Goal: Task Accomplishment & Management: Complete application form

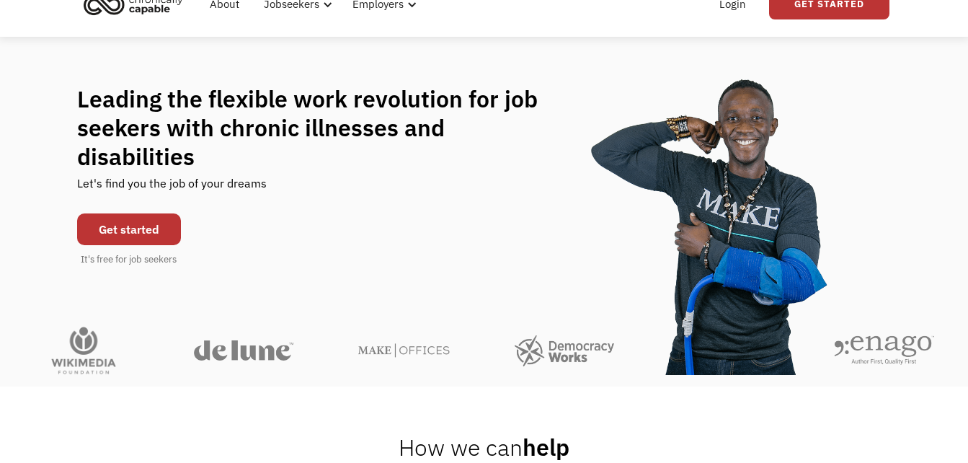
scroll to position [66, 0]
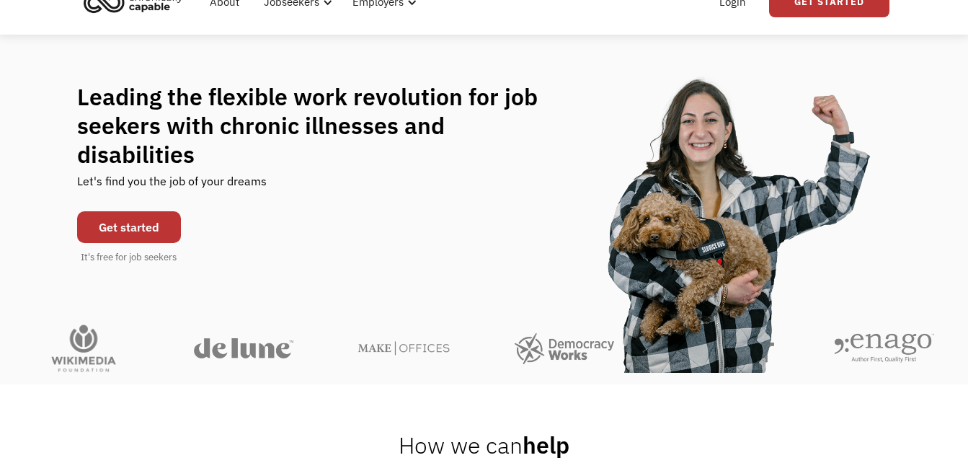
click at [141, 213] on link "Get started" at bounding box center [129, 227] width 104 height 32
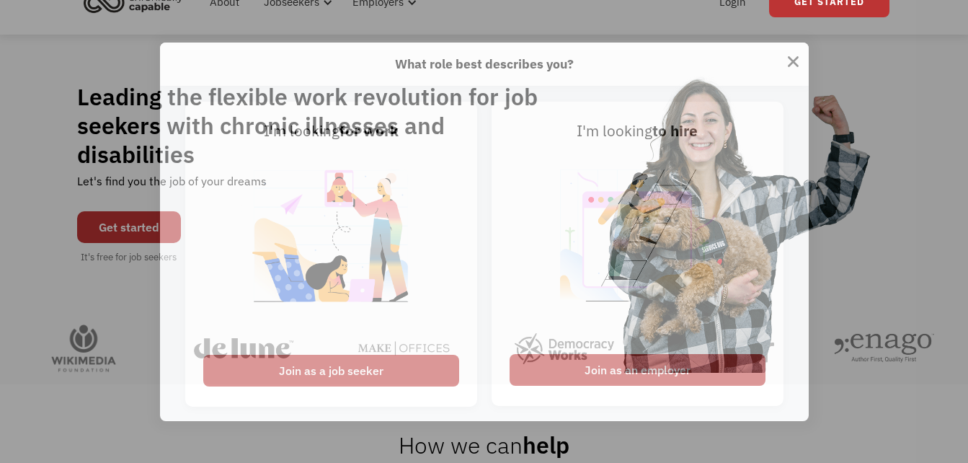
click at [141, 213] on div "What role best describes you? I'm looking for work Join as a job seeker I'm loo…" at bounding box center [484, 231] width 968 height 463
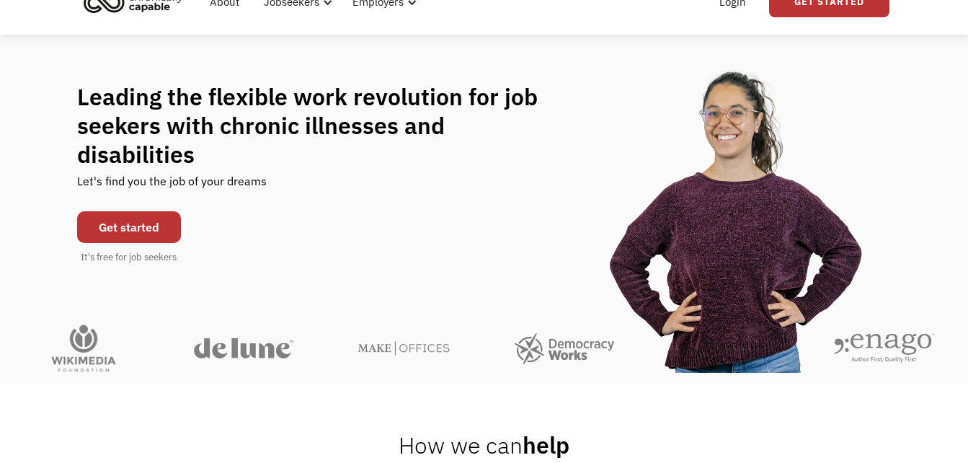
drag, startPoint x: 141, startPoint y: 213, endPoint x: 131, endPoint y: 214, distance: 10.1
click at [131, 214] on link "Get started" at bounding box center [129, 227] width 104 height 32
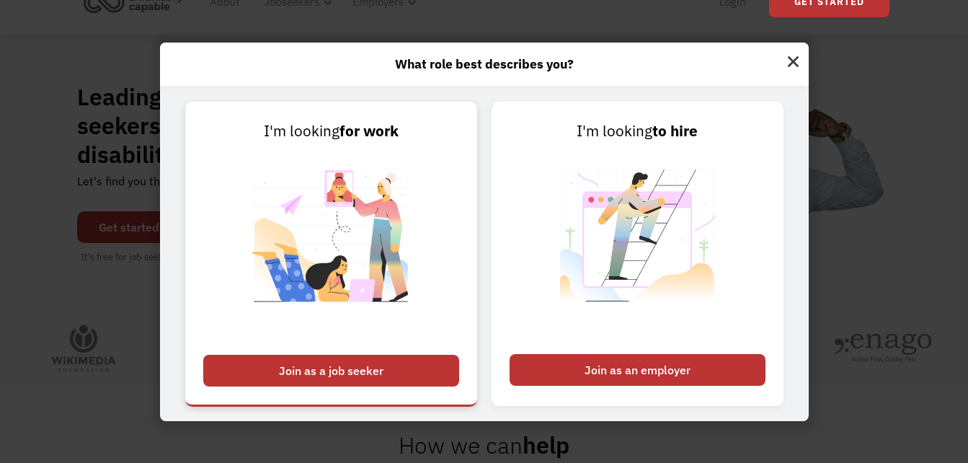
click at [363, 378] on div "Join as a job seeker" at bounding box center [331, 371] width 256 height 32
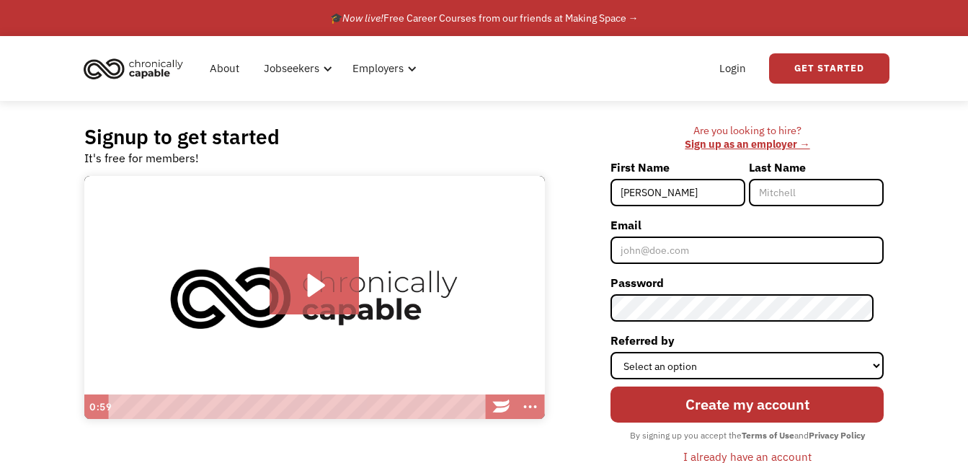
type input "[PERSON_NAME]"
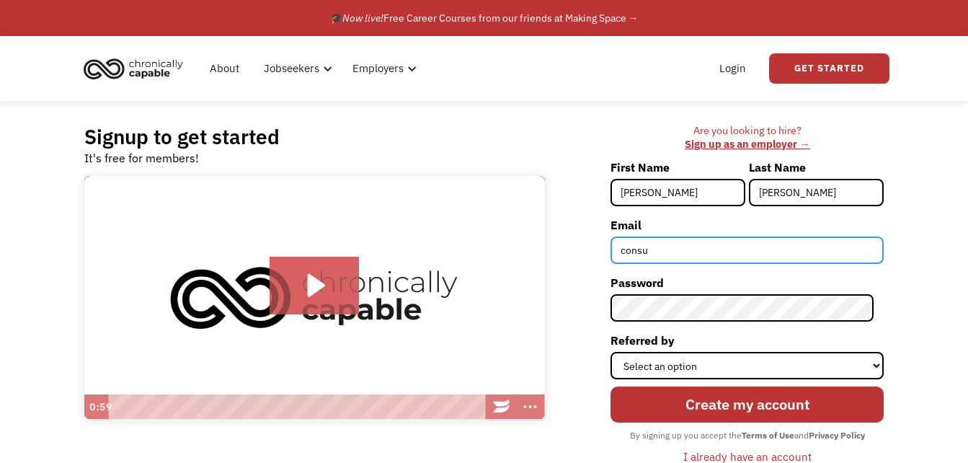
type input "[EMAIL_ADDRESS][DOMAIN_NAME]"
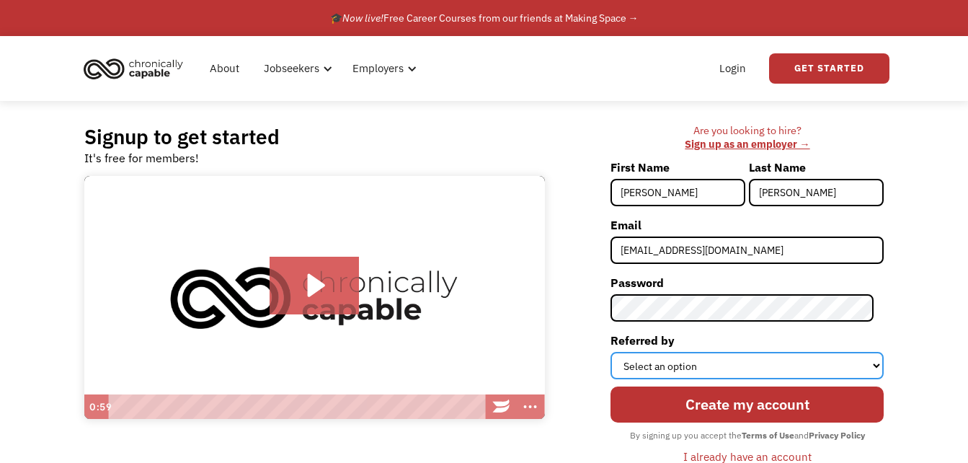
click at [651, 364] on select "Select an option Instagram Facebook Twitter Search Engine News Article Word of …" at bounding box center [746, 365] width 273 height 27
select select "Search Engine"
click at [620, 352] on select "Select an option Instagram Facebook Twitter Search Engine News Article Word of …" at bounding box center [746, 365] width 273 height 27
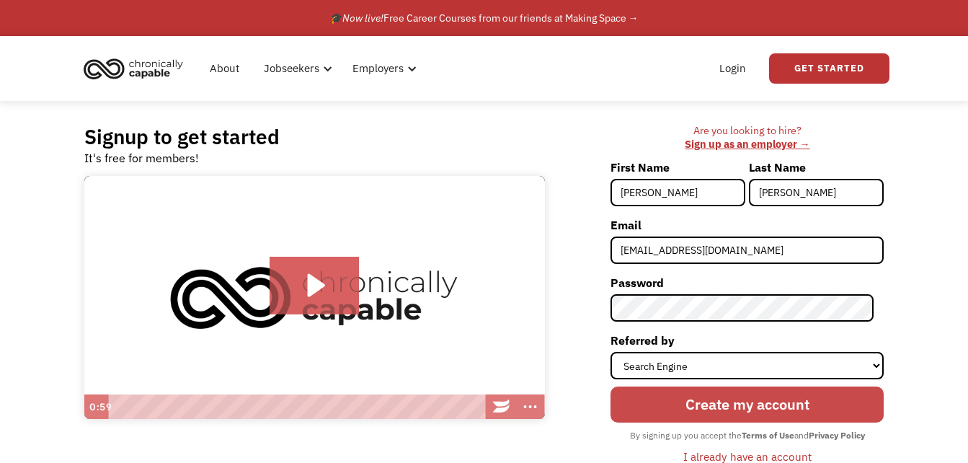
click at [677, 409] on input "Create my account" at bounding box center [746, 404] width 273 height 36
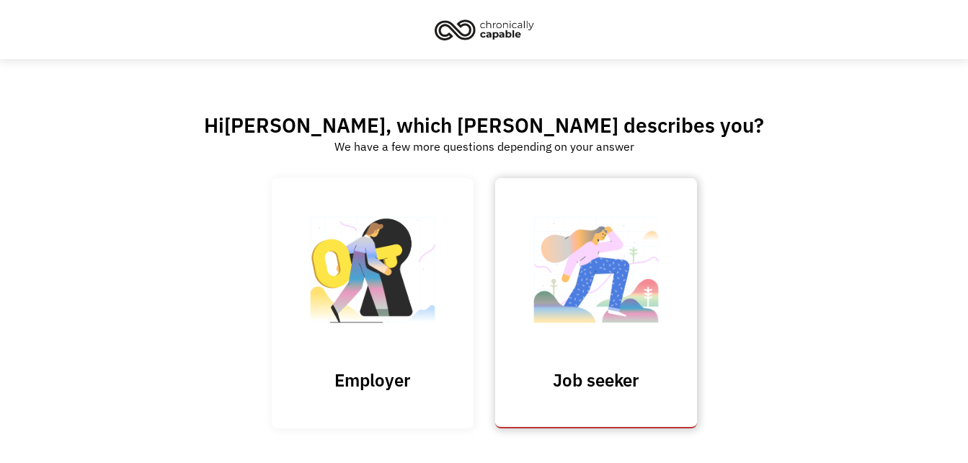
scroll to position [63, 0]
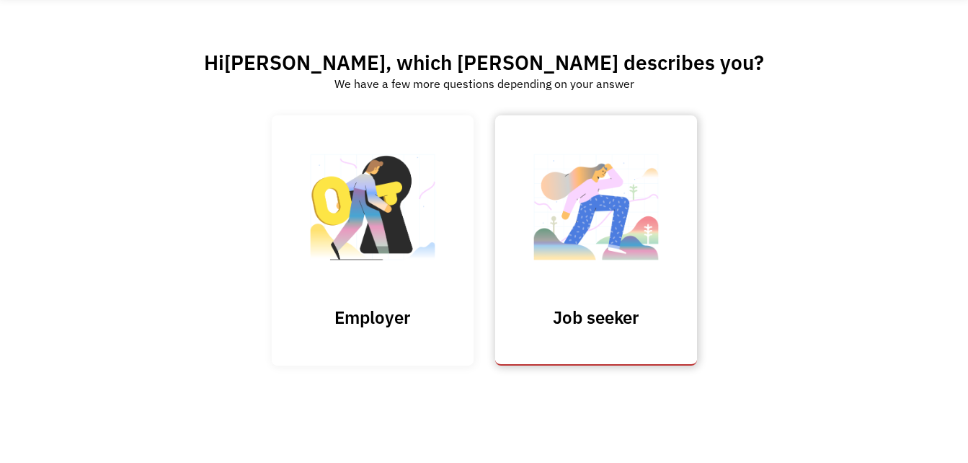
click at [560, 204] on img at bounding box center [596, 214] width 144 height 141
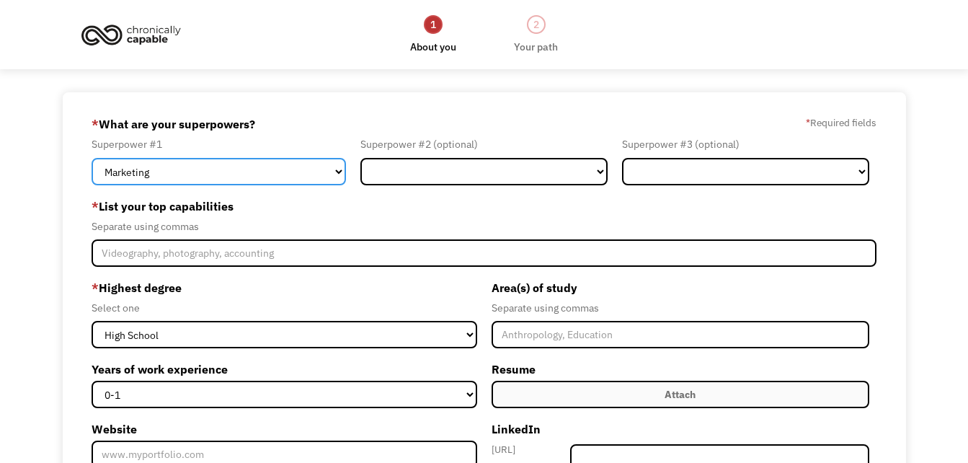
click at [294, 179] on select "Marketing Human Resources Finance Technology Operations Sales Industrial & Manu…" at bounding box center [219, 171] width 254 height 27
click at [92, 158] on select "Marketing Human Resources Finance Technology Operations Sales Industrial & Manu…" at bounding box center [219, 171] width 254 height 27
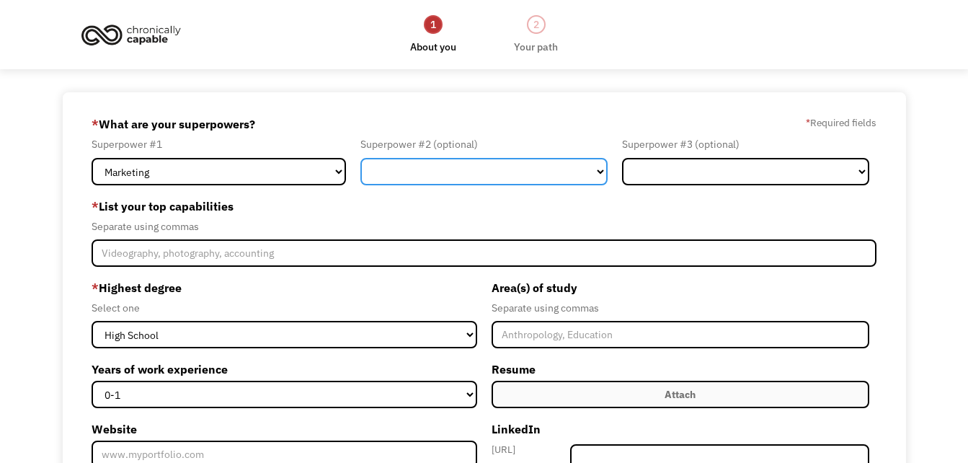
click at [436, 163] on select "Marketing Human Resources Finance Technology Operations Sales Industrial & Manu…" at bounding box center [483, 171] width 247 height 27
select select "Communications & Public Relations"
click at [360, 158] on select "Marketing Human Resources Finance Technology Operations Sales Industrial & Manu…" at bounding box center [483, 171] width 247 height 27
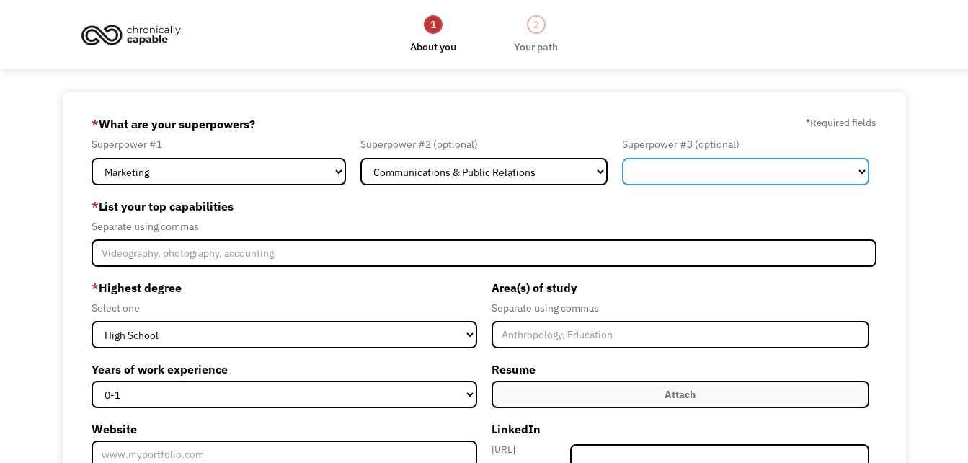
click at [648, 177] on select "Marketing Human Resources Finance Technology Operations Sales Industrial & Manu…" at bounding box center [745, 171] width 247 height 27
select select "Sales"
click at [622, 158] on select "Marketing Human Resources Finance Technology Operations Sales Industrial & Manu…" at bounding box center [745, 171] width 247 height 27
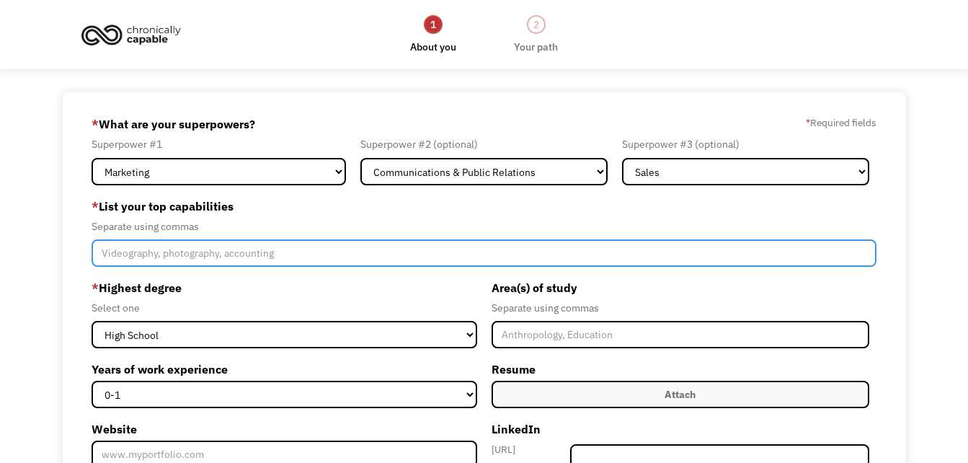
click at [342, 262] on input "Member-Create-Step1" at bounding box center [484, 252] width 785 height 27
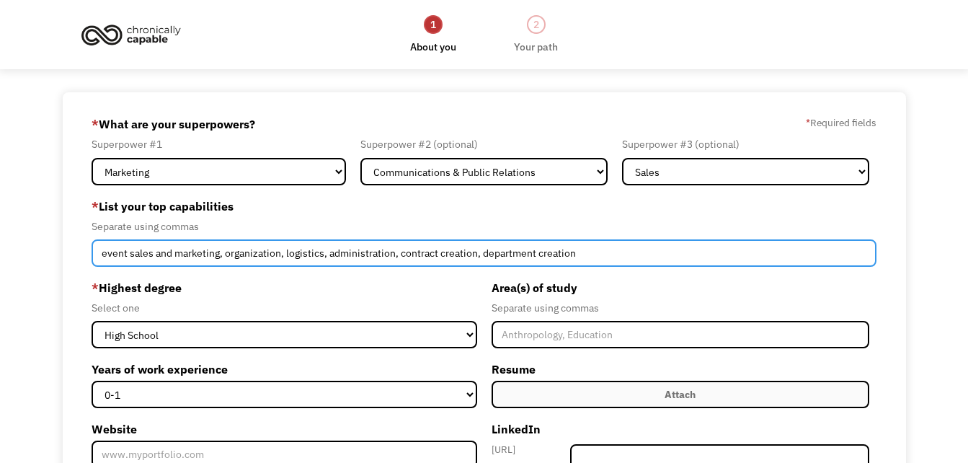
type input "event sales and marketing, organization, logistics, administration, contract cr…"
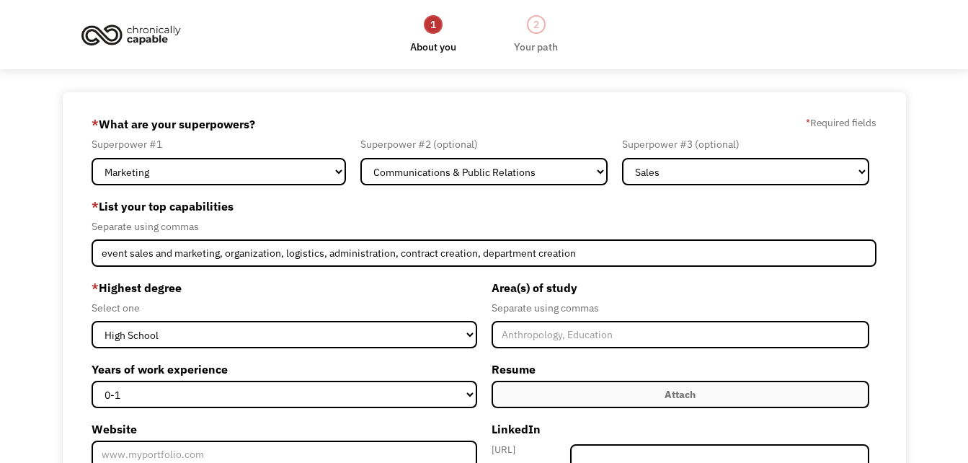
click at [317, 293] on label "* Highest degree" at bounding box center [284, 287] width 385 height 23
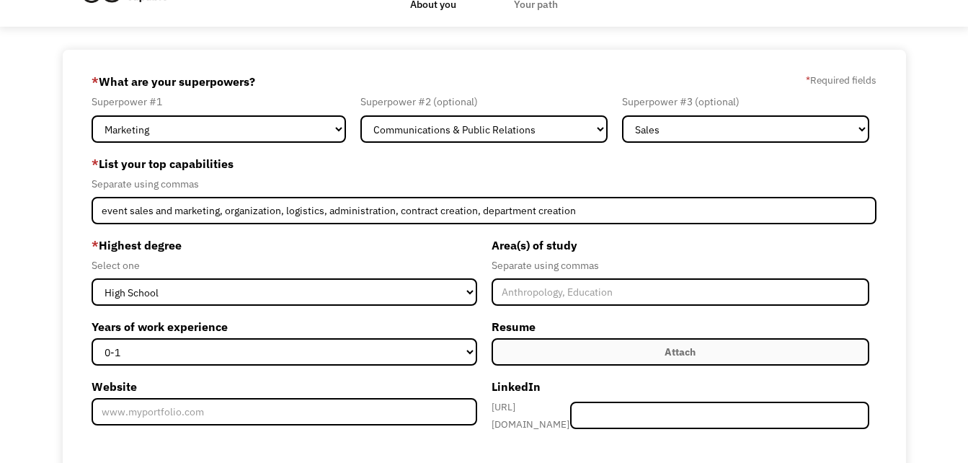
scroll to position [43, 0]
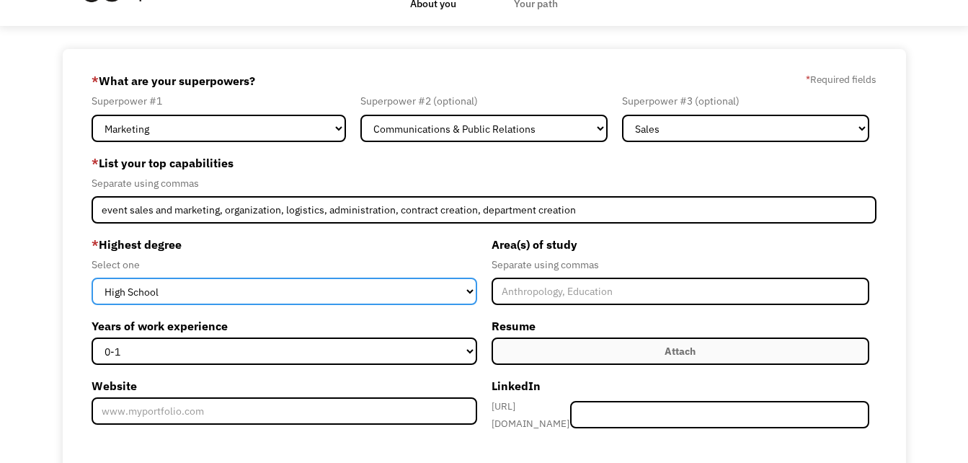
click at [317, 293] on select "High School Associates Bachelors Master's PhD" at bounding box center [284, 290] width 385 height 27
select select "bachelors"
click at [92, 277] on select "High School Associates Bachelors Master's PhD" at bounding box center [284, 290] width 385 height 27
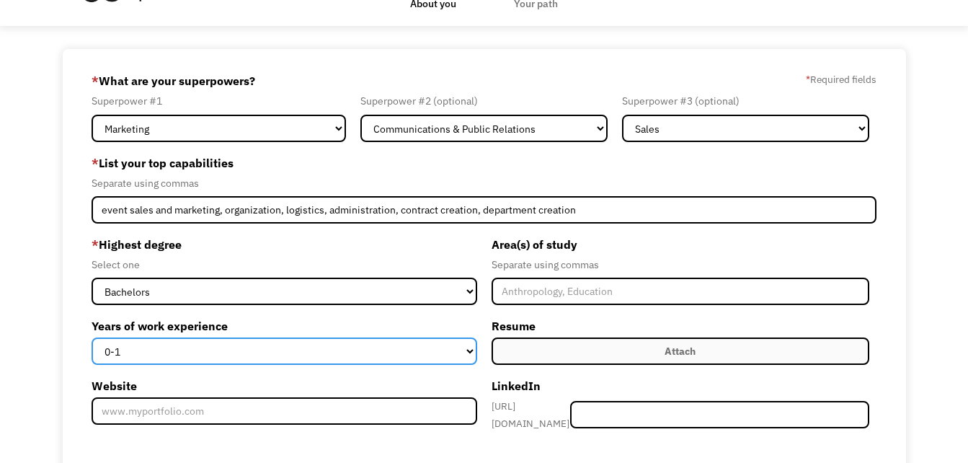
click at [275, 357] on select "0-1 2-4 5-10 11-15 15+" at bounding box center [284, 350] width 385 height 27
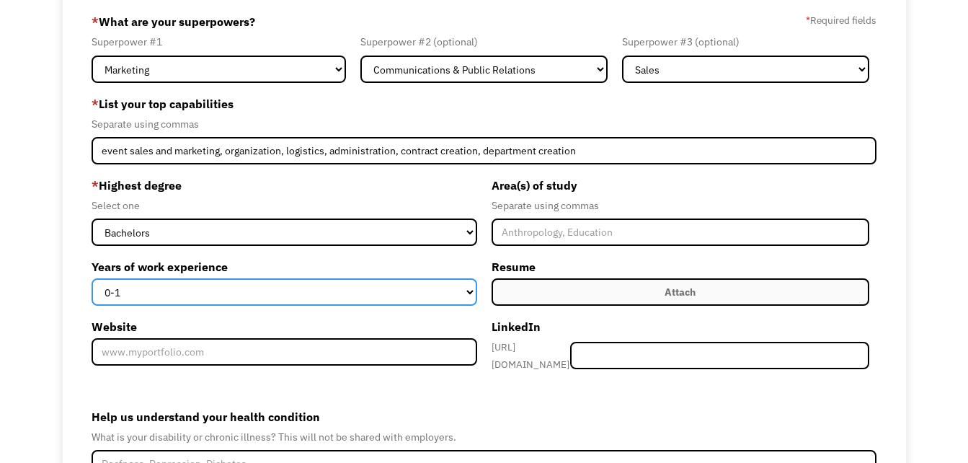
scroll to position [103, 0]
click at [254, 289] on select "0-1 2-4 5-10 11-15 15+" at bounding box center [284, 290] width 385 height 27
select select "11-15"
click at [92, 277] on select "0-1 2-4 5-10 11-15 15+" at bounding box center [284, 290] width 385 height 27
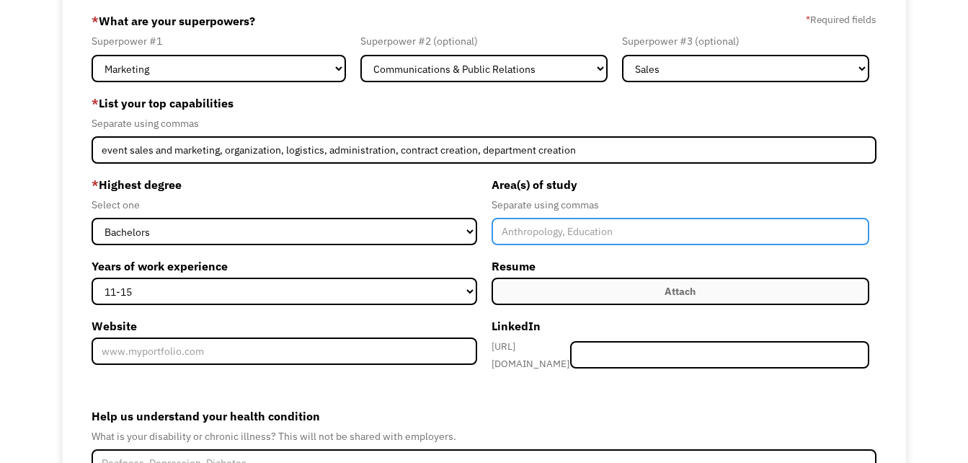
click at [532, 233] on input "Member-Create-Step1" at bounding box center [680, 231] width 378 height 27
type input "Advertising, Marketing, Communication"
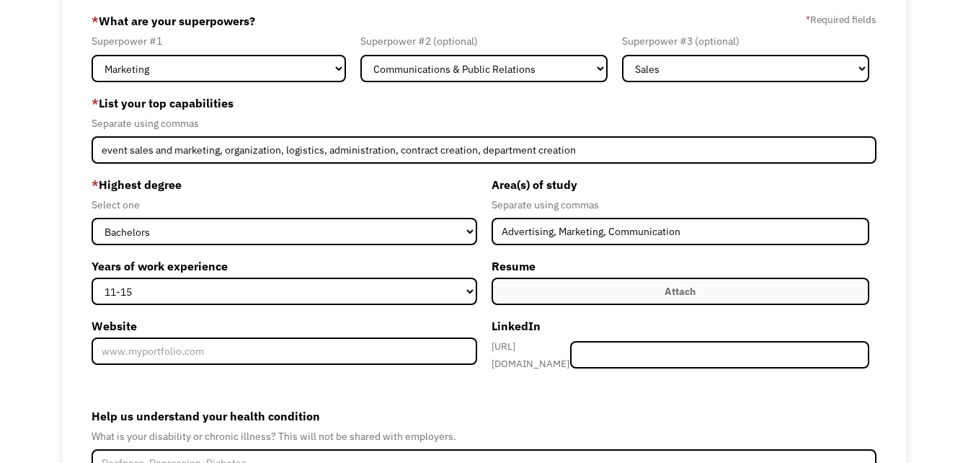
click at [525, 380] on form "68c0407e5744bc7d2515361c consultingbyks@gmail.com Katie Suddreth Search Engine …" at bounding box center [484, 287] width 785 height 557
